Goal: Task Accomplishment & Management: Use online tool/utility

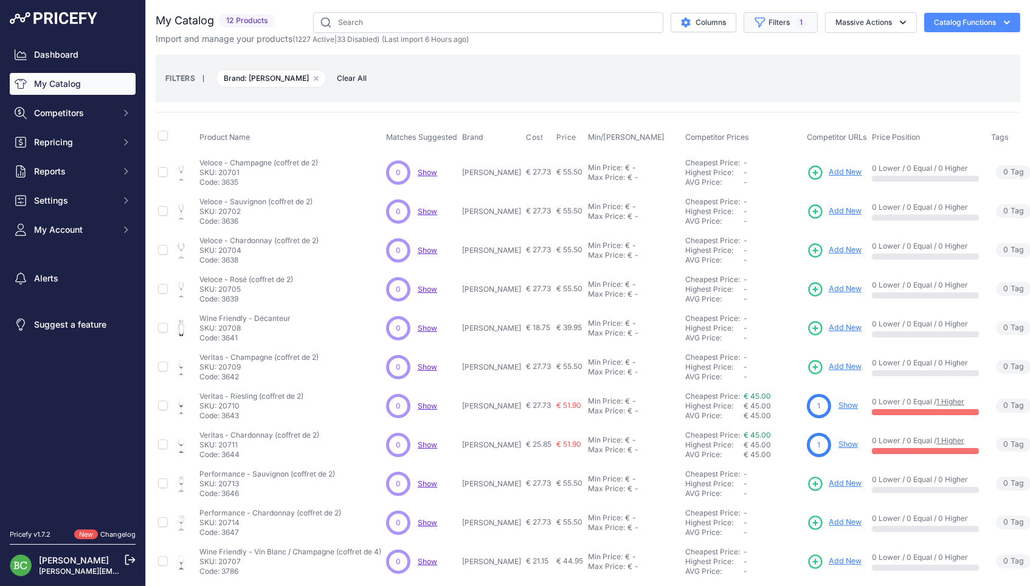
click at [785, 24] on button "Filters 1" at bounding box center [780, 22] width 74 height 21
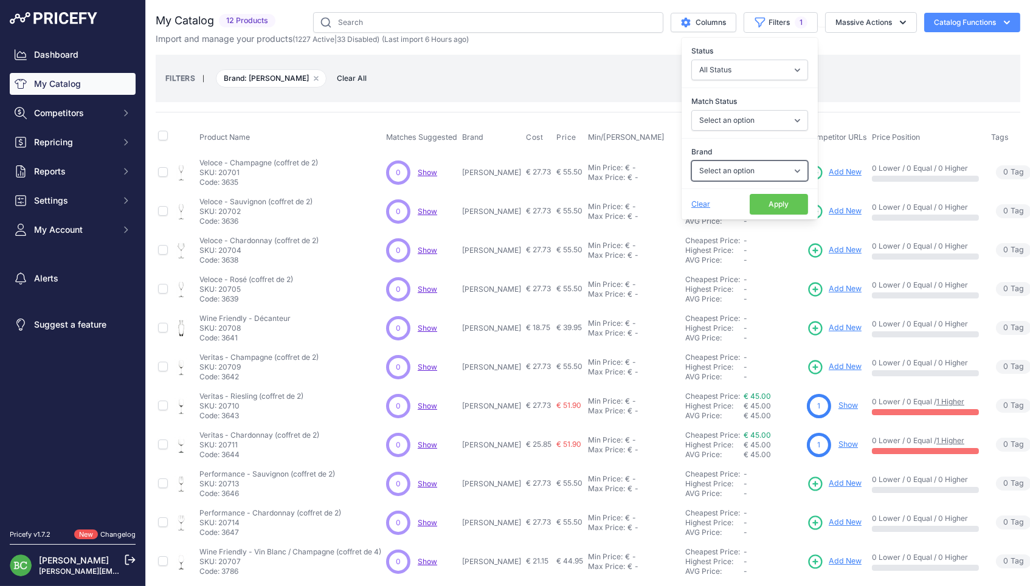
select select "Marguet"
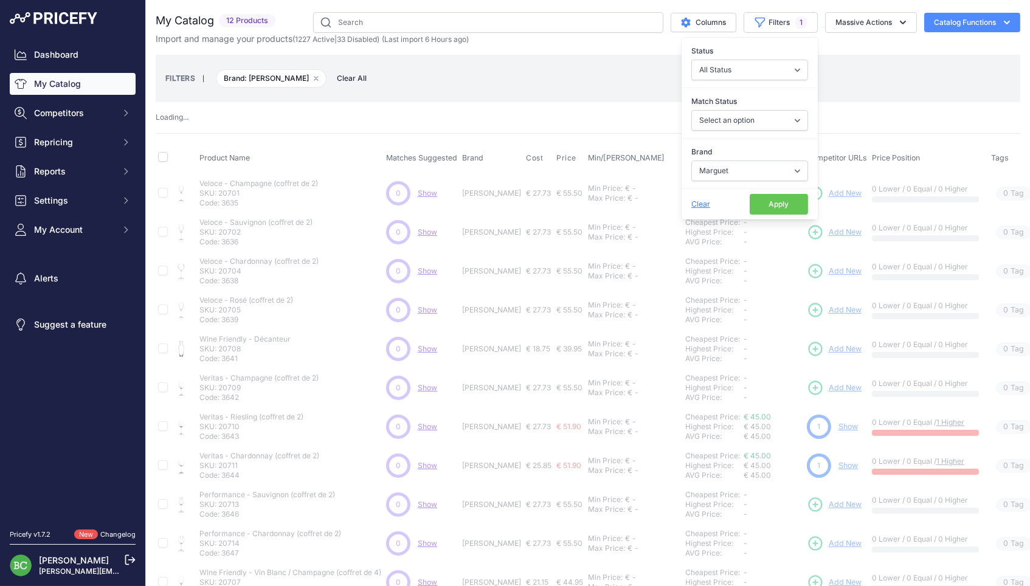
click at [762, 204] on button "Apply" at bounding box center [779, 204] width 58 height 21
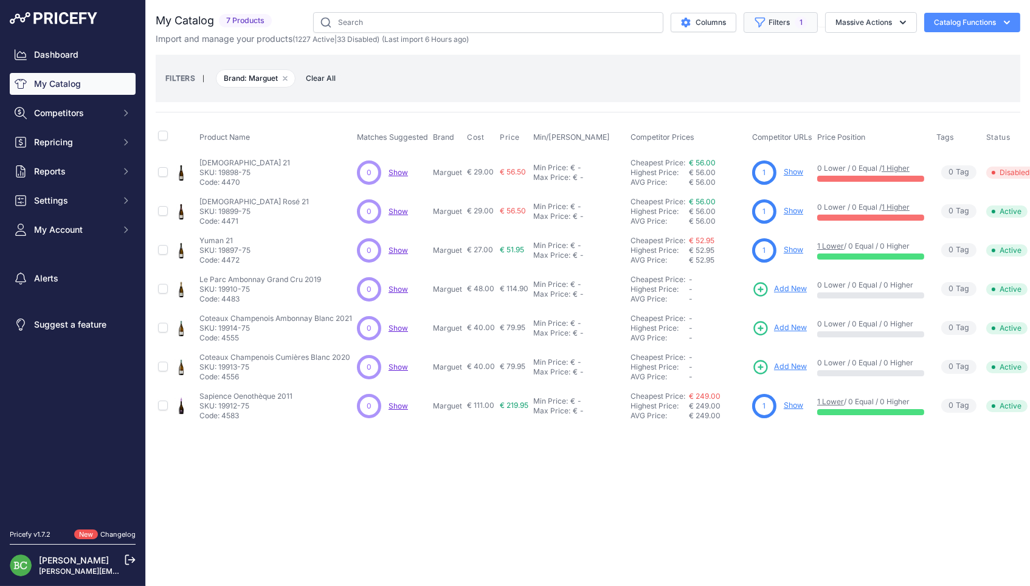
click at [769, 24] on button "Filters 1" at bounding box center [780, 22] width 74 height 21
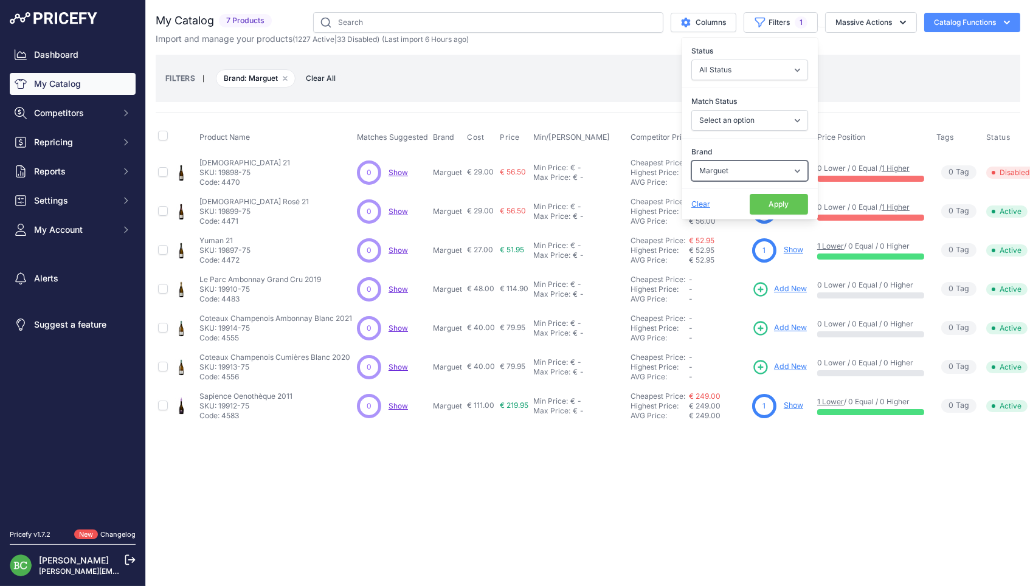
select select "[PERSON_NAME]"
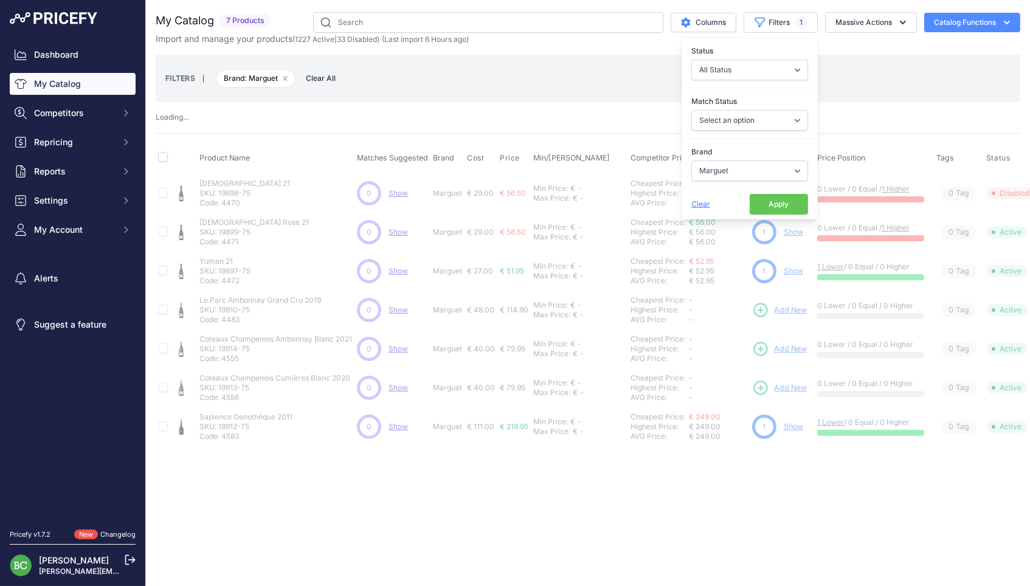
click at [773, 207] on button "Apply" at bounding box center [779, 204] width 58 height 21
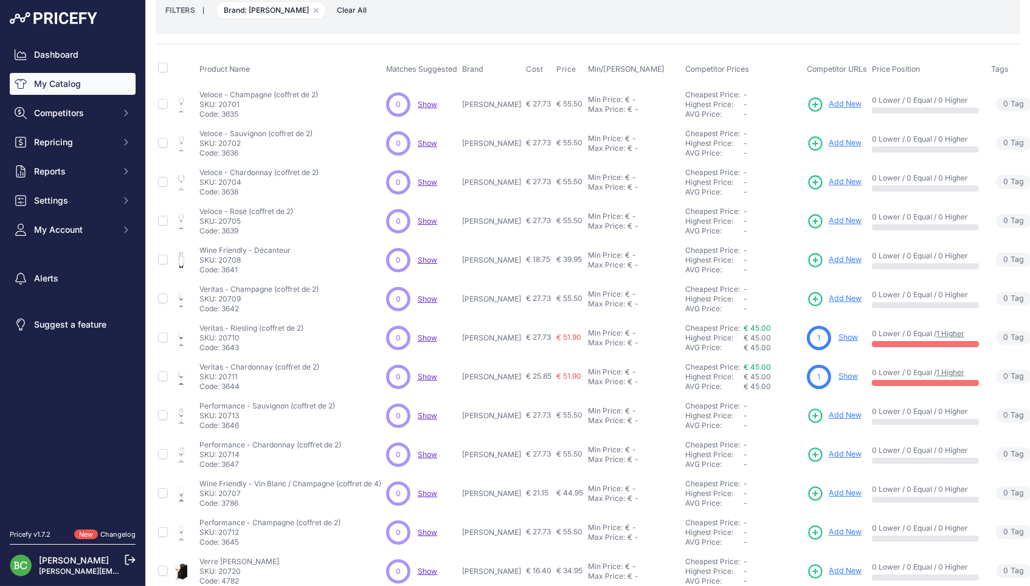
scroll to position [67, 0]
click at [468, 102] on p "[PERSON_NAME]" at bounding box center [491, 105] width 59 height 10
click at [469, 102] on p "[PERSON_NAME]" at bounding box center [491, 105] width 59 height 10
copy p "[PERSON_NAME]"
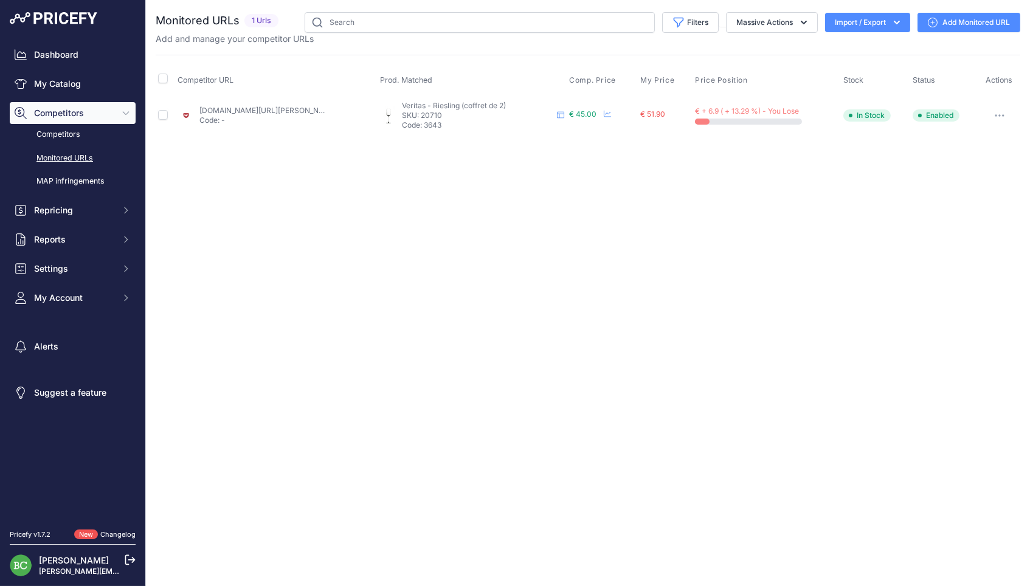
click at [214, 109] on link "wineandco.com/riedel-verre-vinum-extreme-cabernet-x2-19257-fr-eur-fr.html?btl=0" at bounding box center [267, 110] width 137 height 9
click at [238, 110] on link "wineandco.com/riedel-verre-vinum-extreme-cabernet-x2-19258-fr-eur-fr.html?btl=0" at bounding box center [267, 110] width 137 height 9
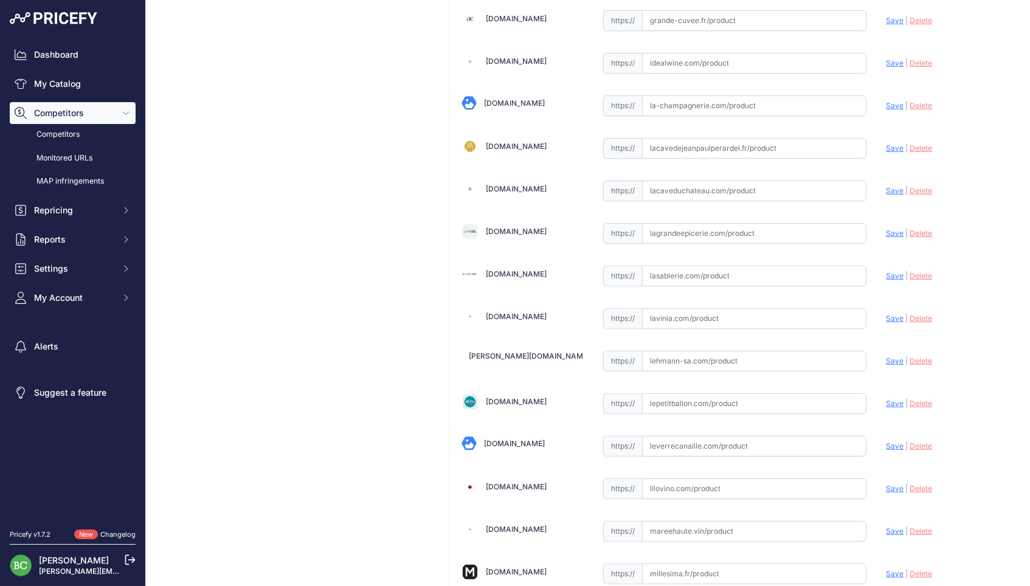
scroll to position [836, 0]
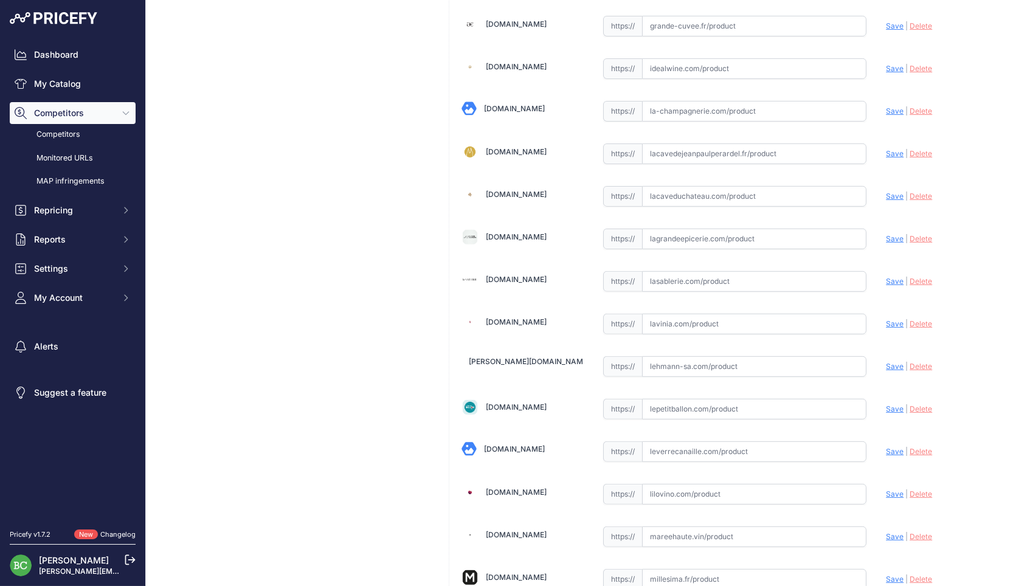
click at [671, 280] on input "text" at bounding box center [754, 281] width 225 height 21
paste input "https://lasablerie.com/verres-a-champagne/145-riedel-veloce-champagne.html"
click at [892, 277] on span "Save" at bounding box center [895, 281] width 18 height 9
type input "[URL][DOMAIN_NAME][PERSON_NAME]"
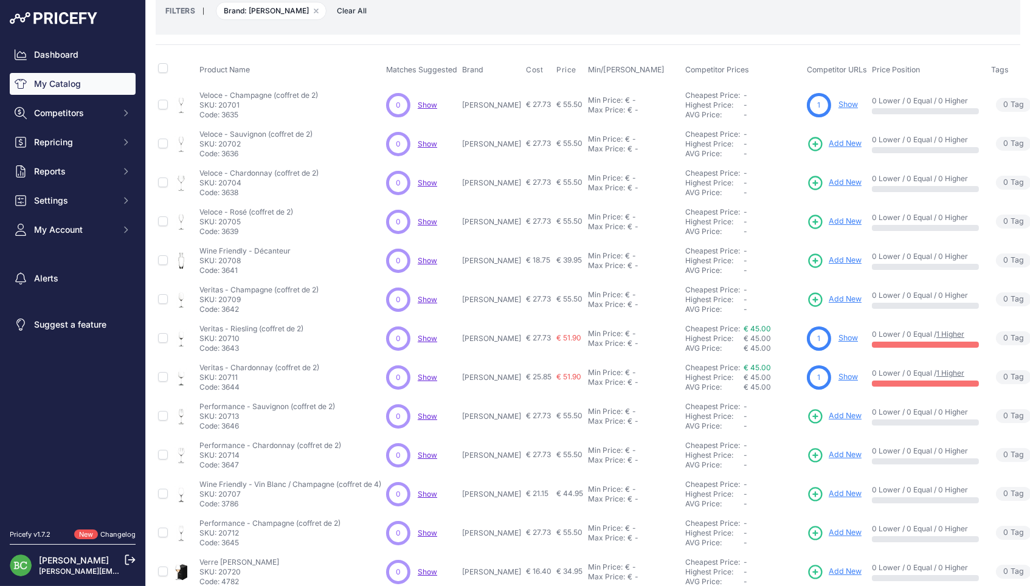
click at [612, 42] on div "My Catalog 13 Products" at bounding box center [588, 268] width 864 height 647
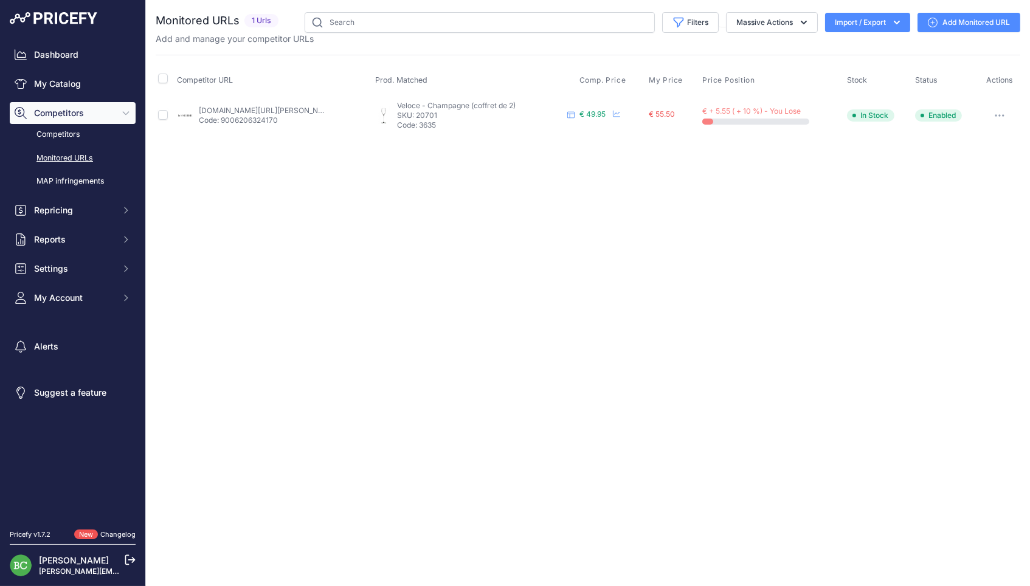
click at [980, 21] on link "Add Monitored URL" at bounding box center [968, 22] width 103 height 19
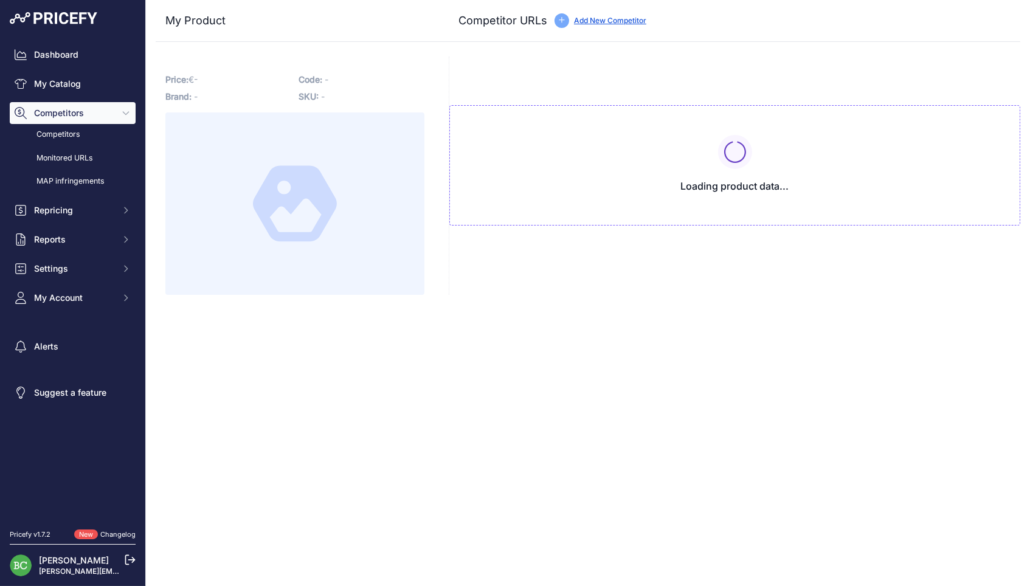
type input "[DOMAIN_NAME][URL][PERSON_NAME]"
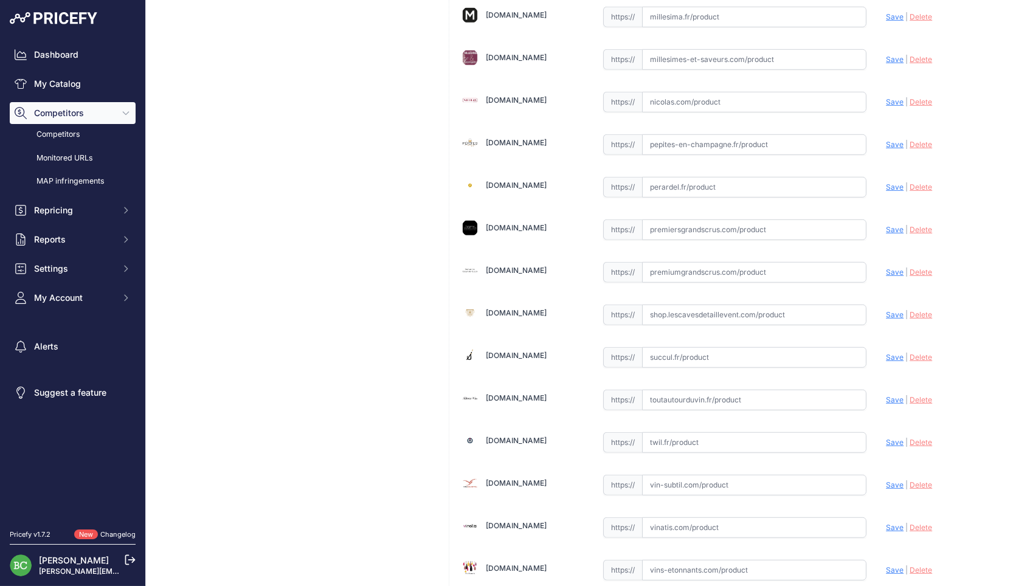
scroll to position [1590, 0]
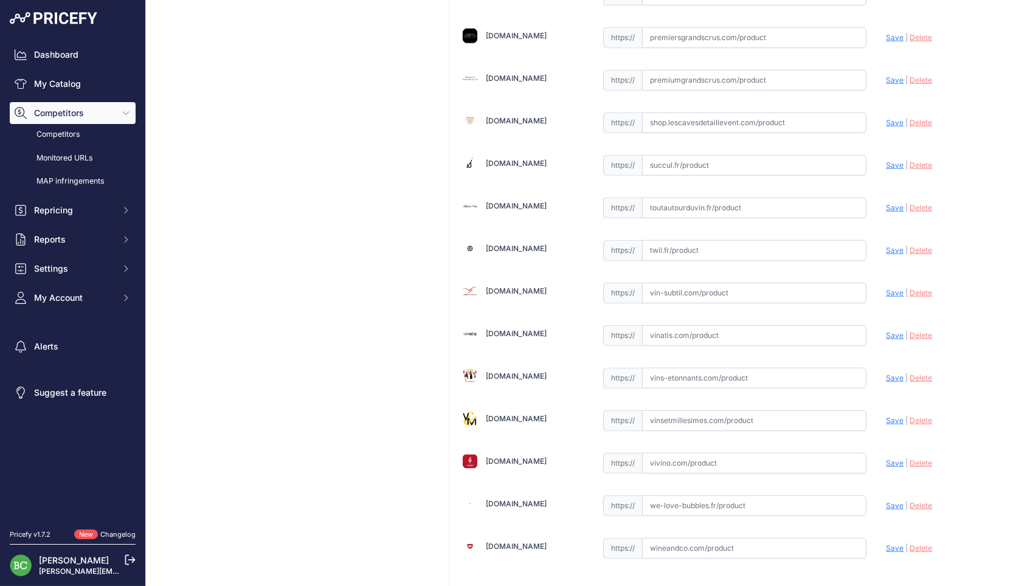
click at [696, 325] on input "text" at bounding box center [754, 335] width 225 height 21
paste input "[URL][DOMAIN_NAME][PERSON_NAME]"
click at [895, 331] on span "Save" at bounding box center [895, 335] width 18 height 9
type input "[URL][DOMAIN_NAME][PERSON_NAME]"
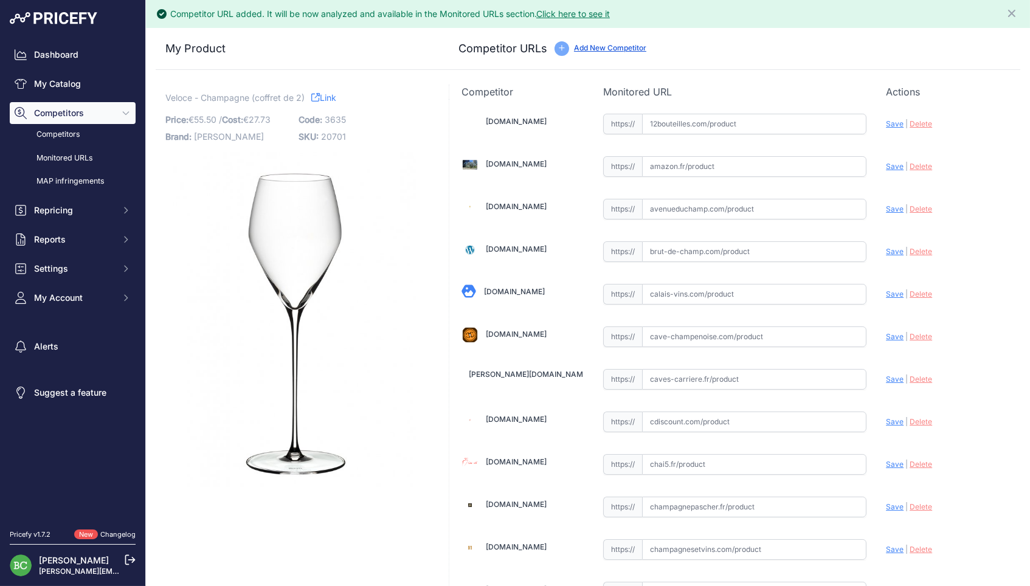
scroll to position [0, 0]
